Goal: Communication & Community: Answer question/provide support

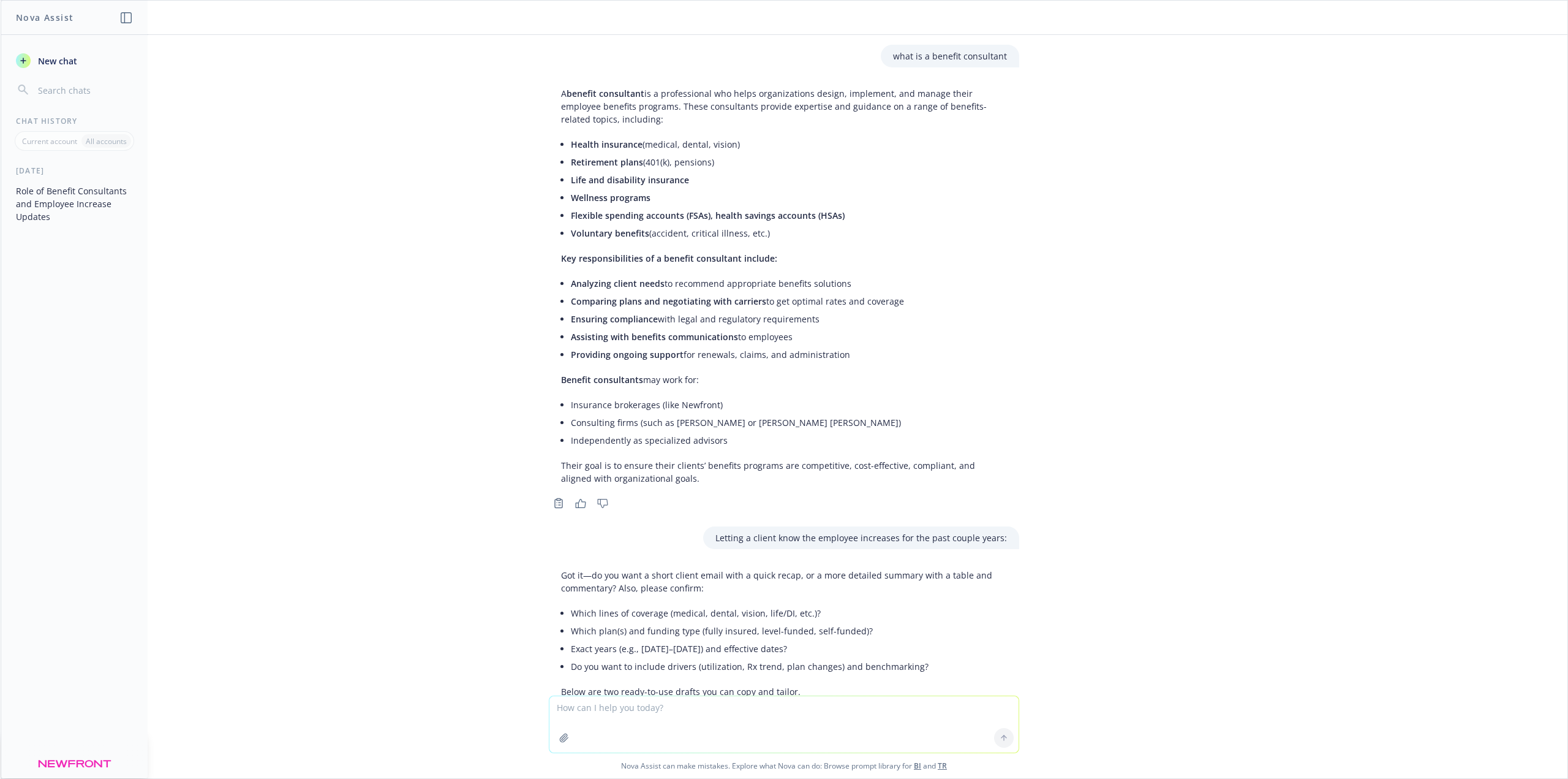
scroll to position [3745, 0]
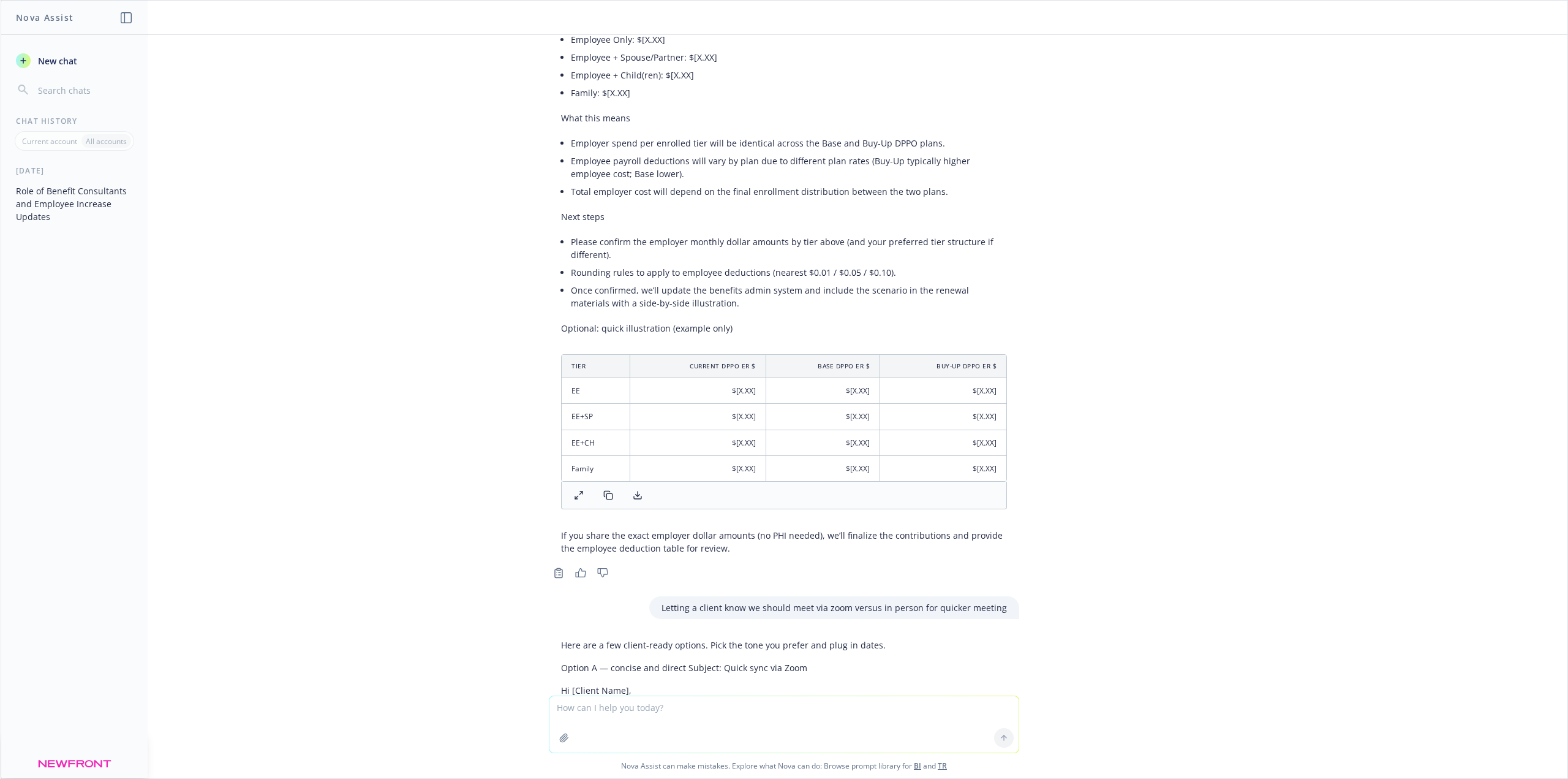
click at [696, 704] on textarea at bounding box center [783, 724] width 469 height 56
click at [716, 713] on textarea "reword:" at bounding box center [783, 723] width 469 height 57
paste textarea "Happy [DATE]! [PERSON_NAME] was OOO, so she finally sent us a response that her…"
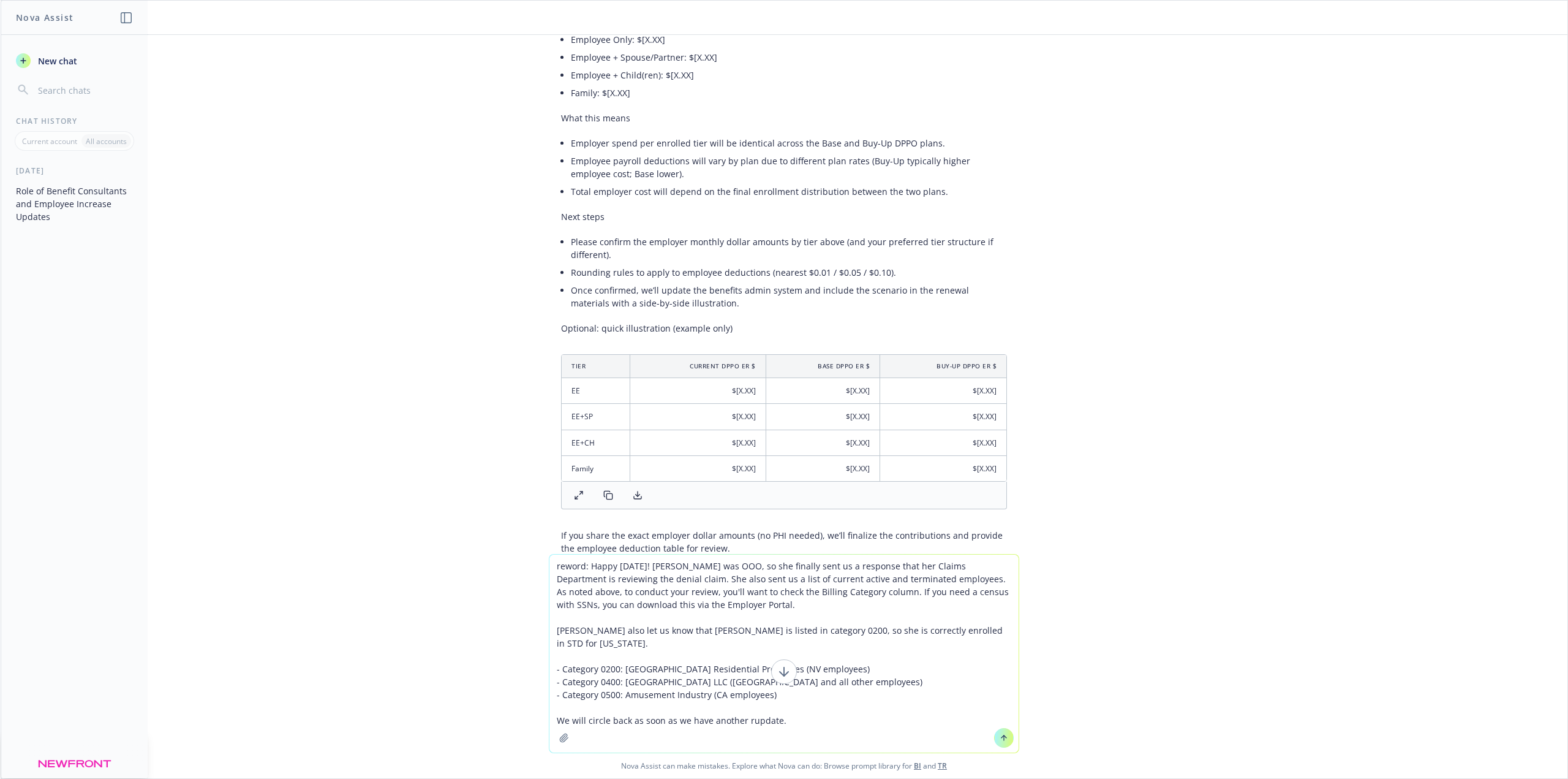
type textarea "reword: Happy [DATE]! [PERSON_NAME] was OOO, so she finally sent us a response …"
click at [1006, 740] on button at bounding box center [1004, 738] width 19 height 19
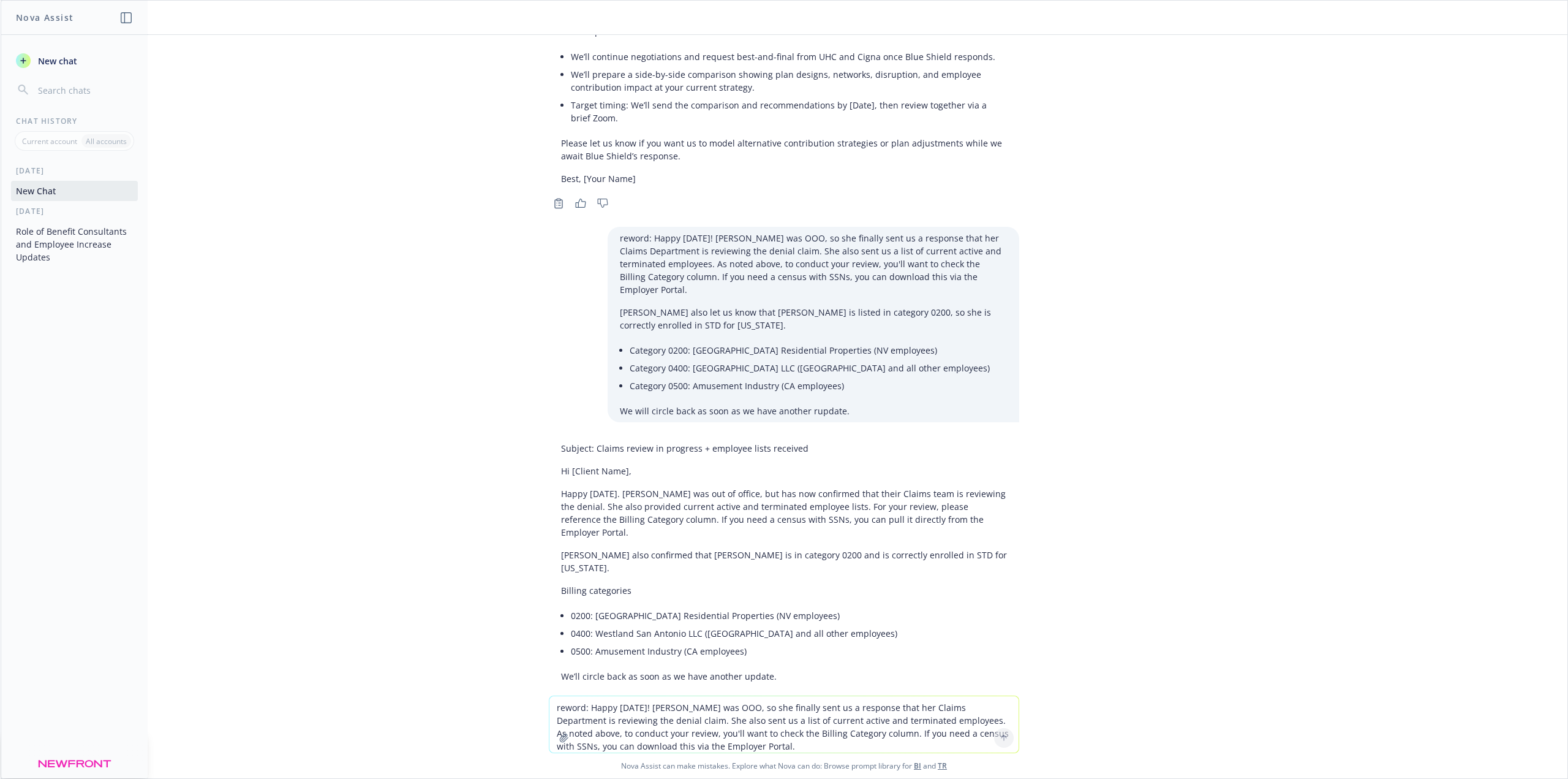
scroll to position [5762, 0]
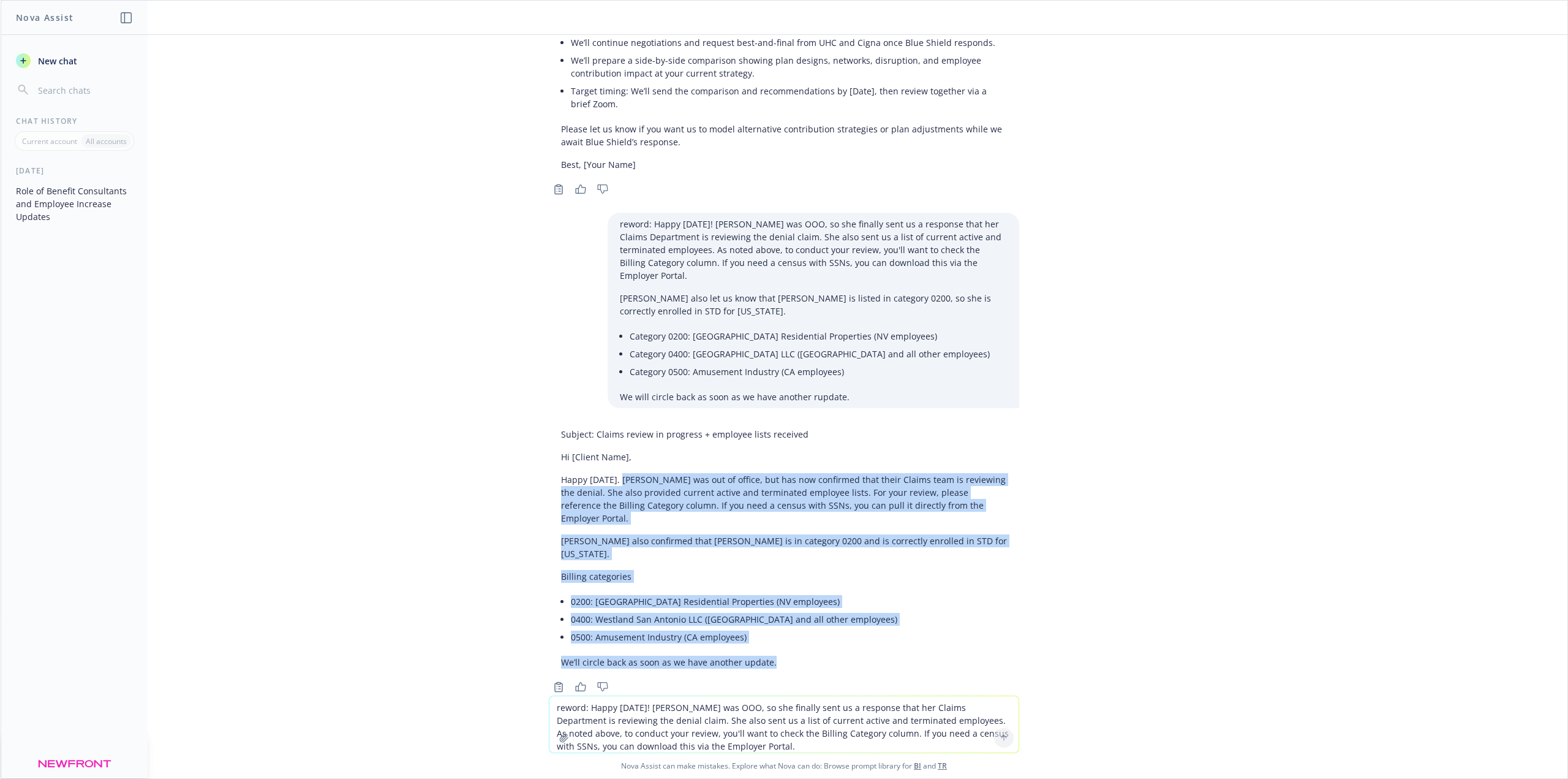
drag, startPoint x: 608, startPoint y: 475, endPoint x: 827, endPoint y: 632, distance: 269.5
click at [827, 632] on div "Subject: Claims review in progress + employee lists received Hi [Client Name], …" at bounding box center [784, 548] width 471 height 251
copy div "[PERSON_NAME] was out of office, but has now confirmed that their Claims team i…"
